Goal: Navigation & Orientation: Find specific page/section

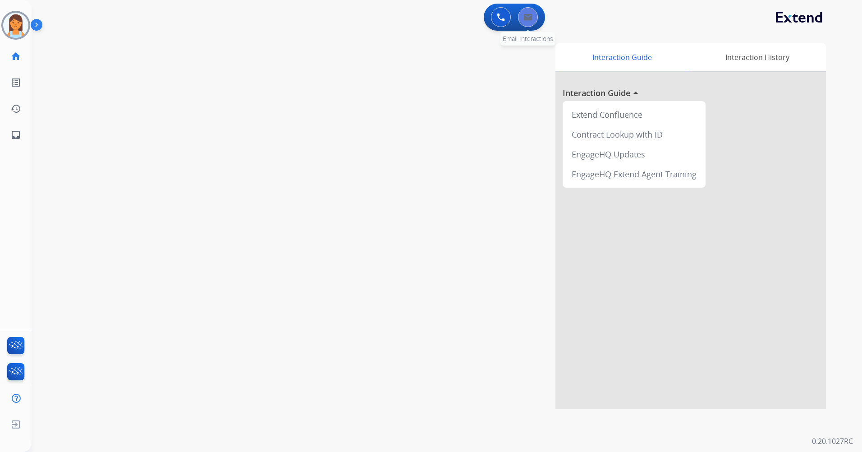
drag, startPoint x: 536, startPoint y: 23, endPoint x: 530, endPoint y: 23, distance: 5.4
click at [536, 23] on div "0 Email Interactions" at bounding box center [527, 17] width 27 height 20
click at [527, 21] on button at bounding box center [528, 17] width 20 height 20
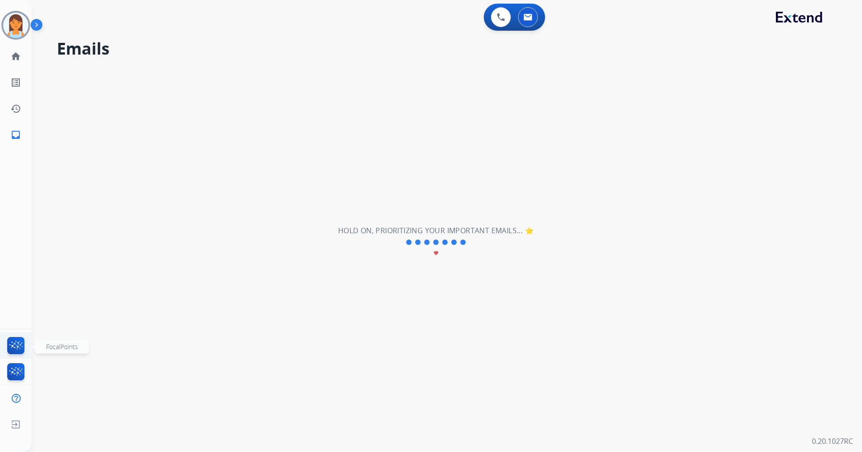
click at [14, 347] on img at bounding box center [15, 347] width 21 height 21
click at [502, 20] on img at bounding box center [501, 17] width 8 height 8
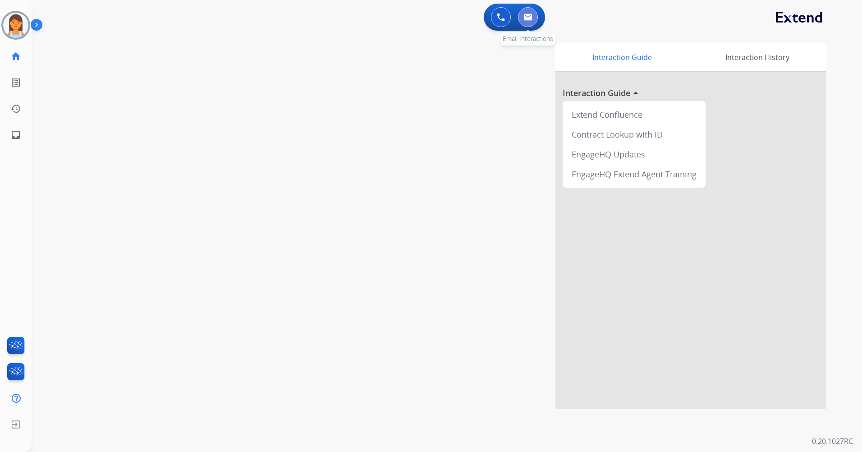
click at [532, 19] on img at bounding box center [527, 17] width 9 height 7
